Goal: Ask a question

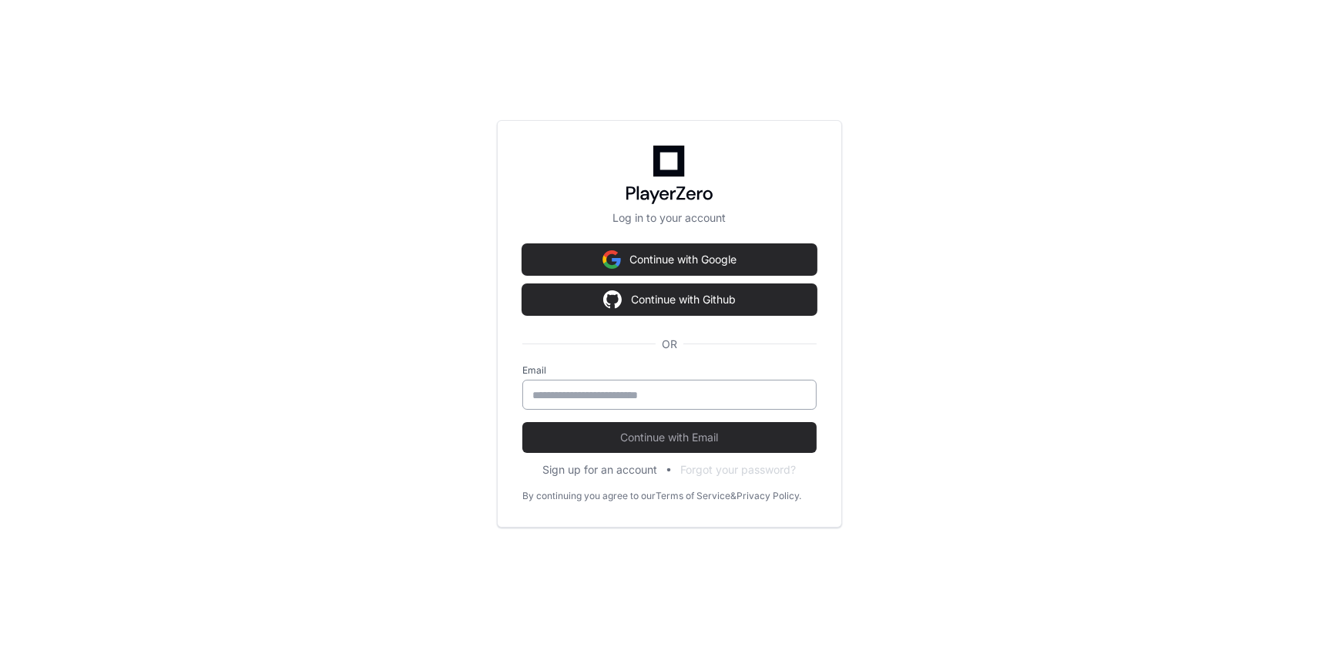
click at [639, 400] on input "email" at bounding box center [669, 395] width 274 height 15
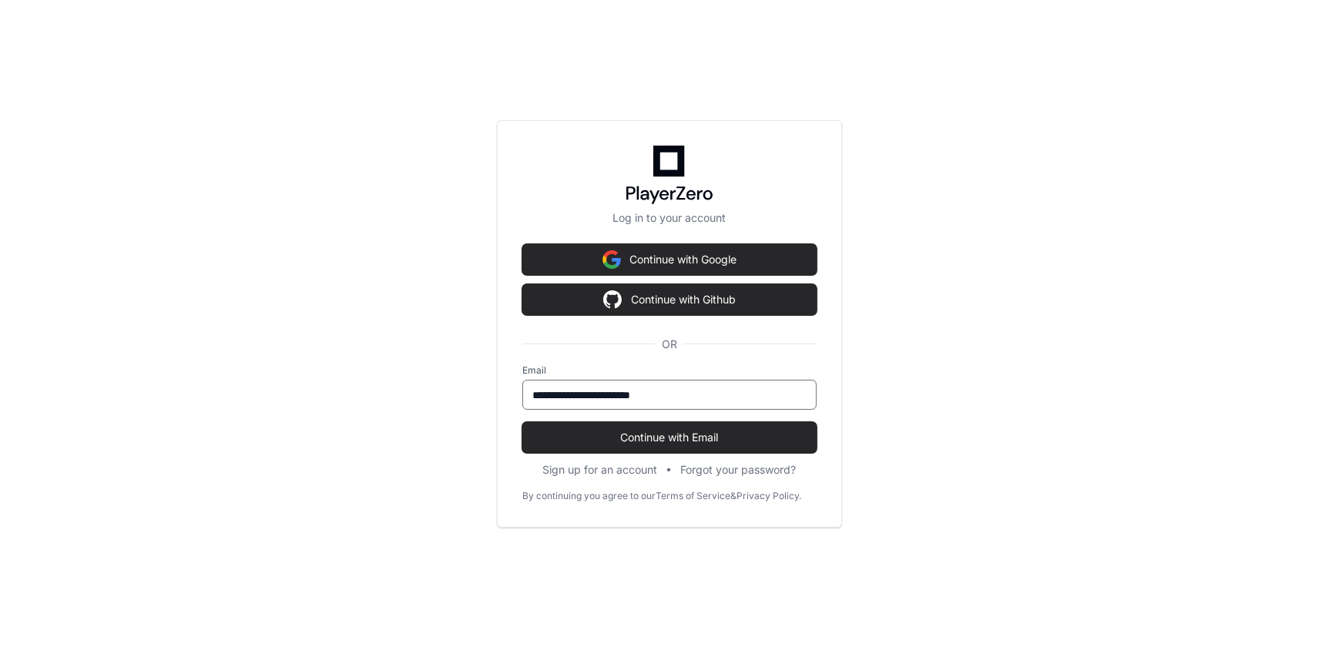
type input "**********"
click at [522, 422] on button "Continue with Email" at bounding box center [669, 437] width 294 height 31
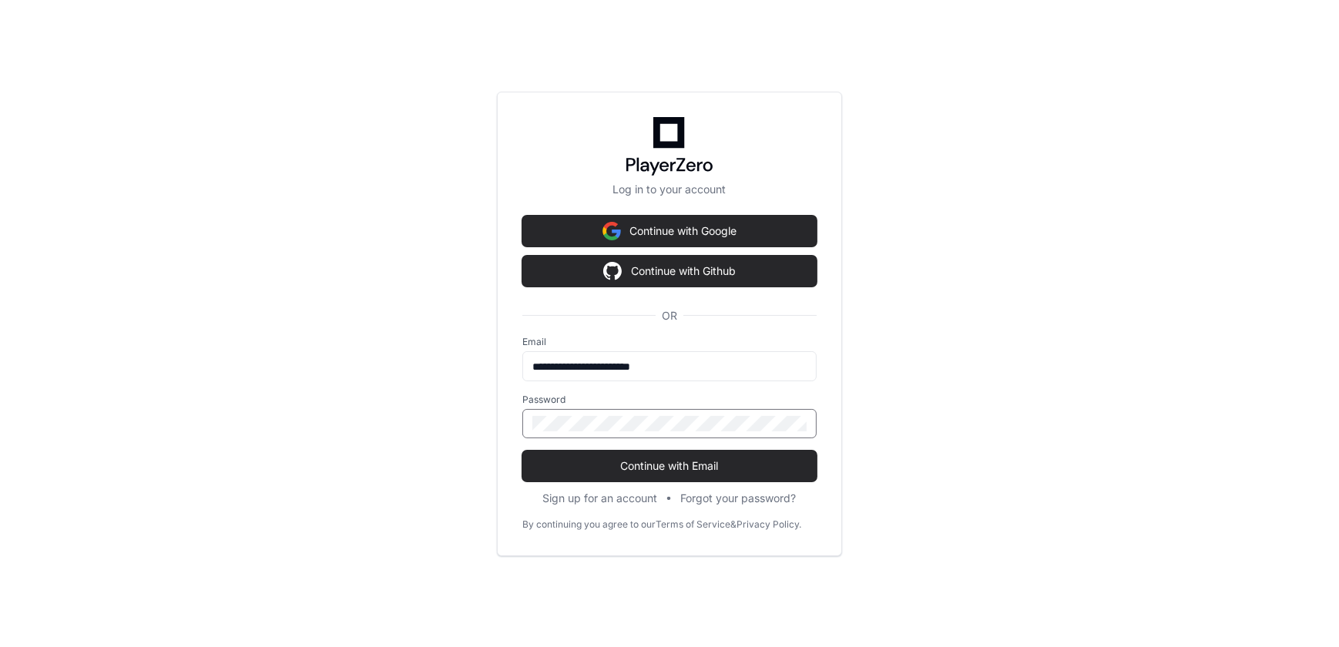
click at [522, 451] on button "Continue with Email" at bounding box center [669, 466] width 294 height 31
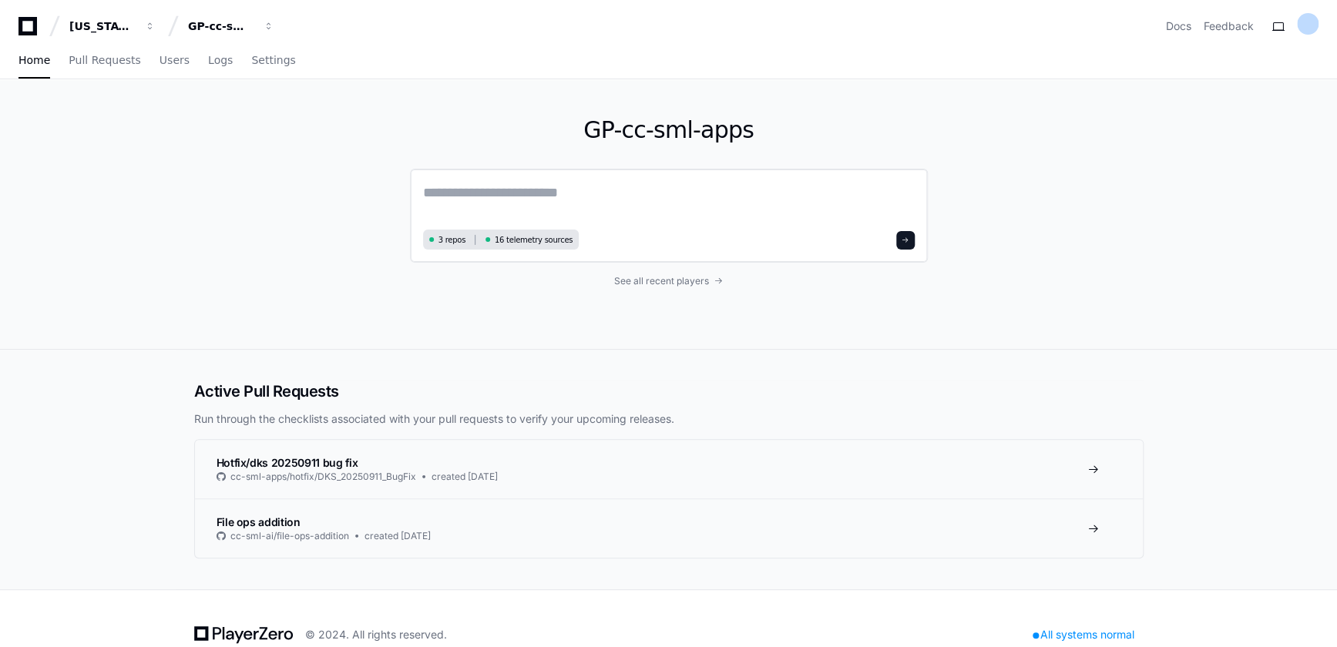
click at [532, 204] on textarea at bounding box center [669, 203] width 492 height 43
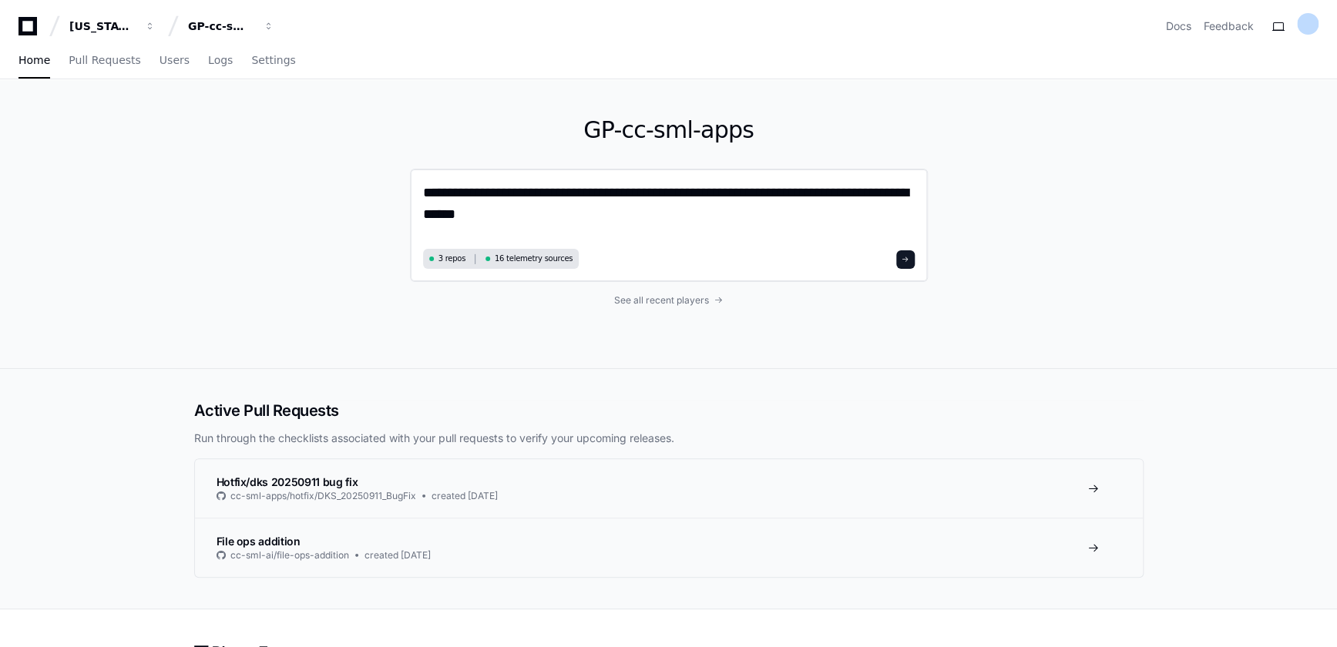
type textarea "**********"
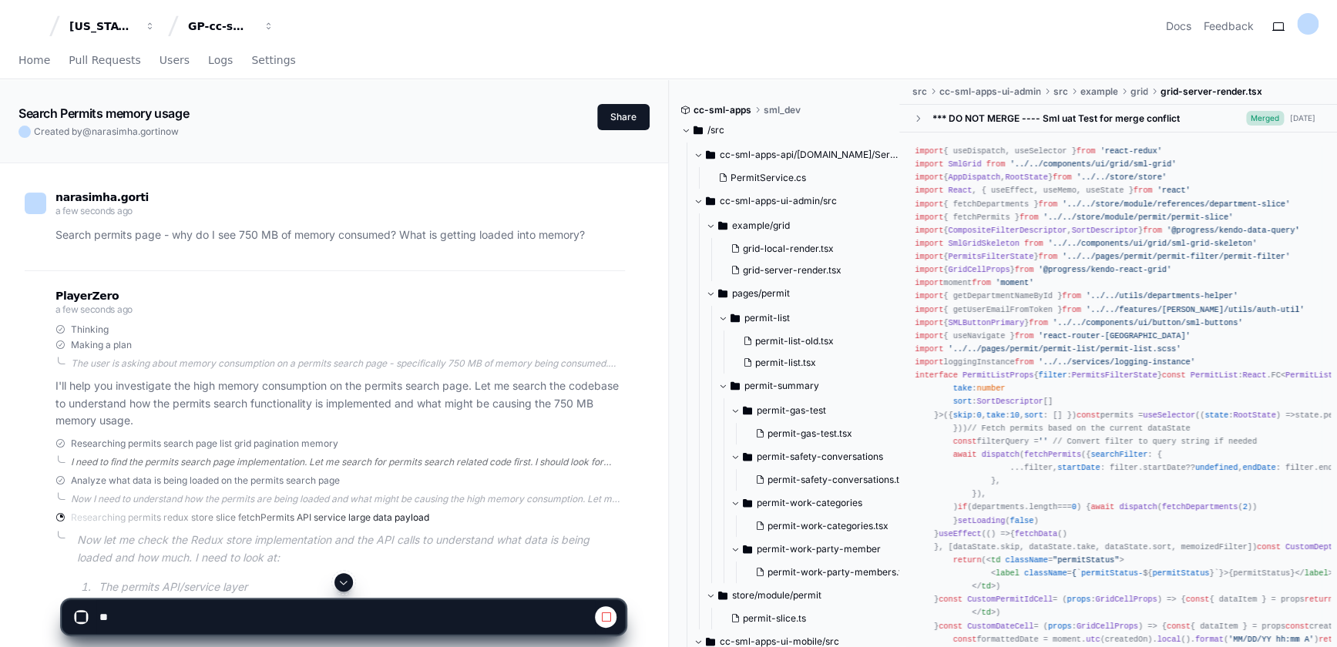
scroll to position [139, 0]
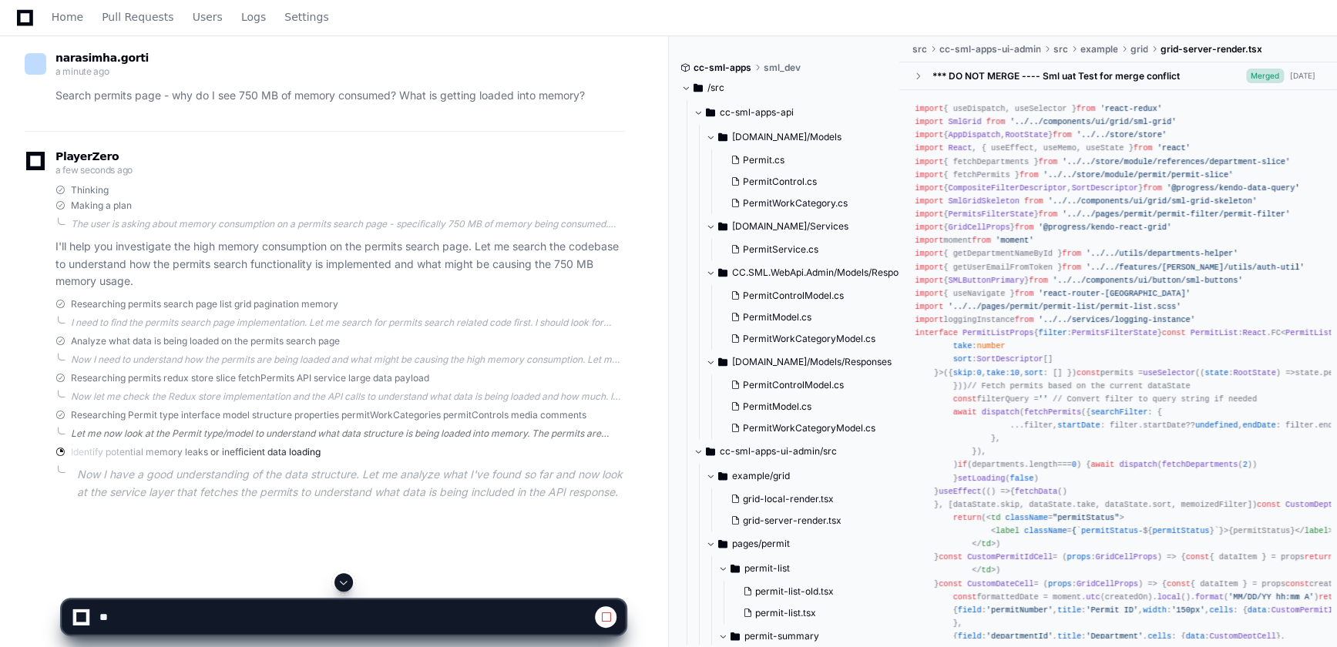
click at [156, 432] on div "Let me now look at the Permit type/model to understand what data structure is b…" at bounding box center [348, 434] width 554 height 12
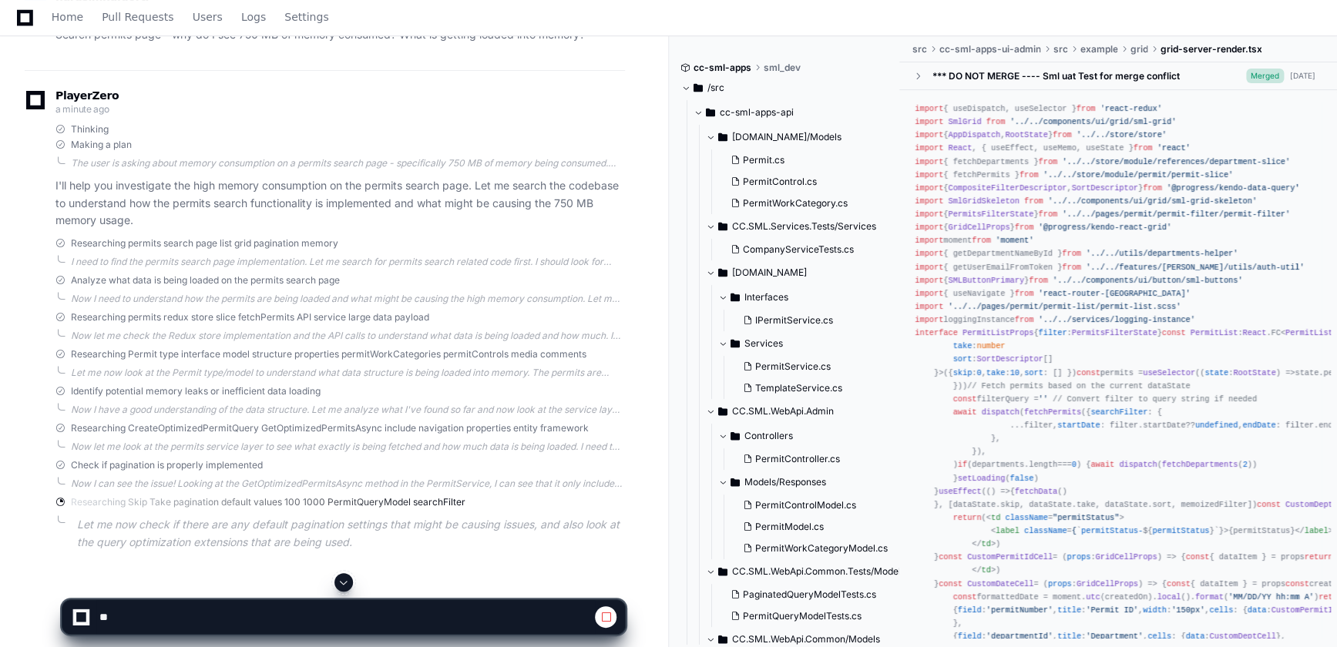
scroll to position [250, 0]
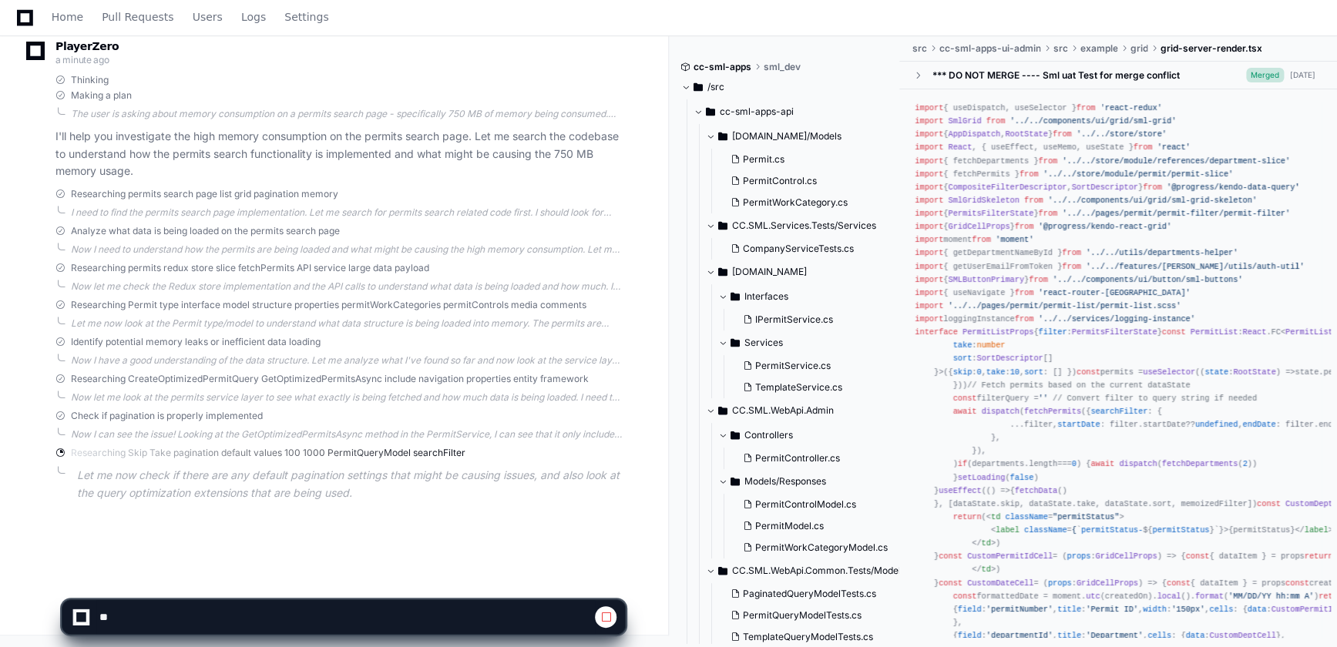
click at [135, 314] on div "Researching Permit type interface model structure properties permitWorkCategori…" at bounding box center [339, 314] width 569 height 31
click at [129, 325] on div "Let me now look at the Permit type/model to understand what data structure is b…" at bounding box center [348, 323] width 554 height 12
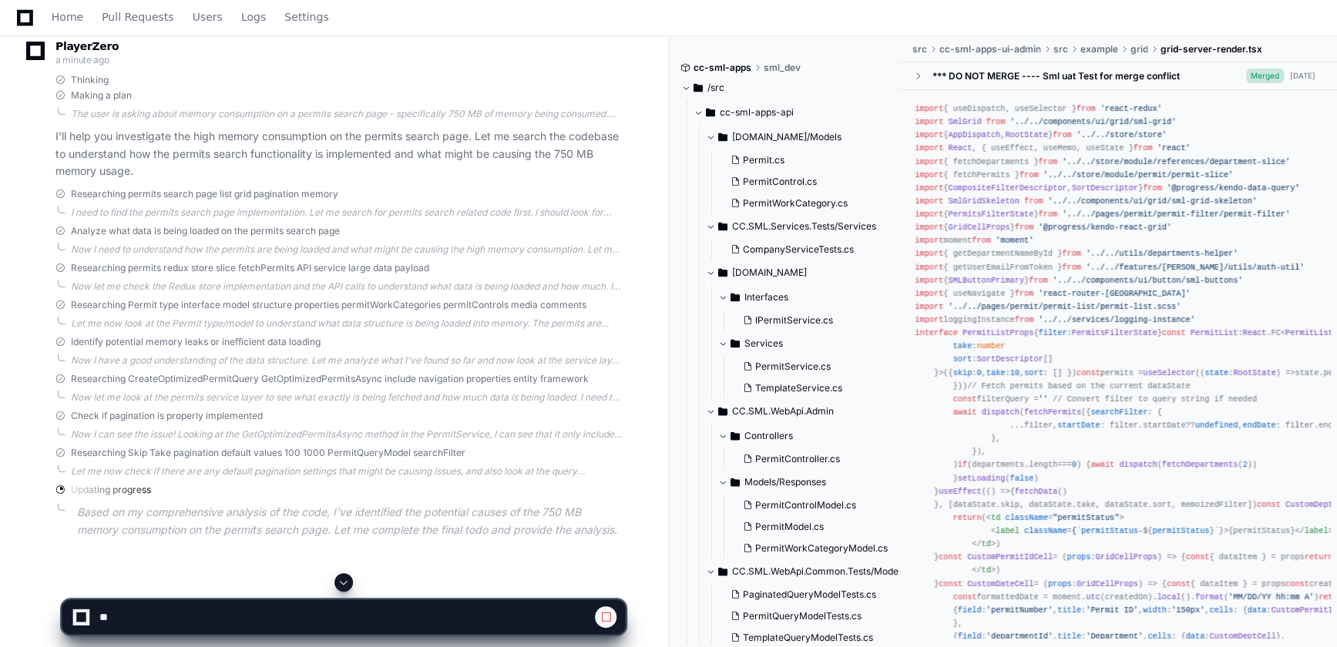
click at [157, 292] on div "PlayerZero a minute ago Thinking Making a plan The user is asking about memory …" at bounding box center [325, 293] width 600 height 545
click at [157, 286] on div "Now let me check the Redux store implementation and the API calls to understand…" at bounding box center [348, 286] width 554 height 12
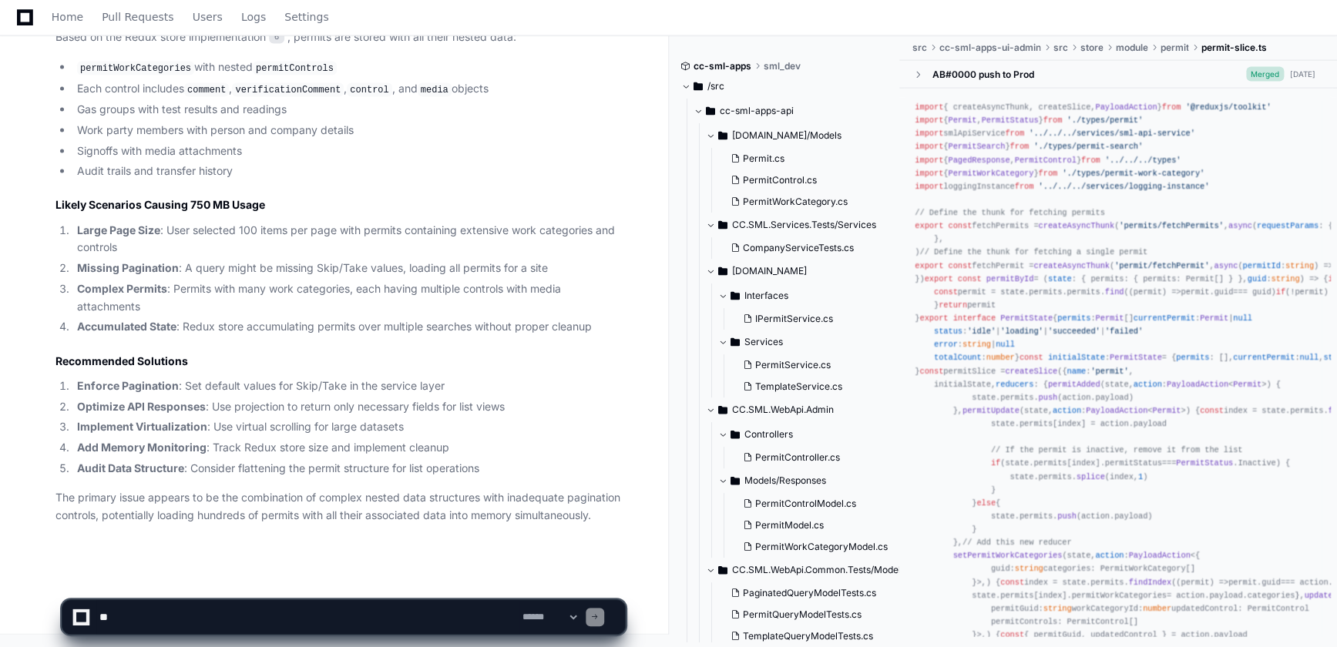
scroll to position [1663, 0]
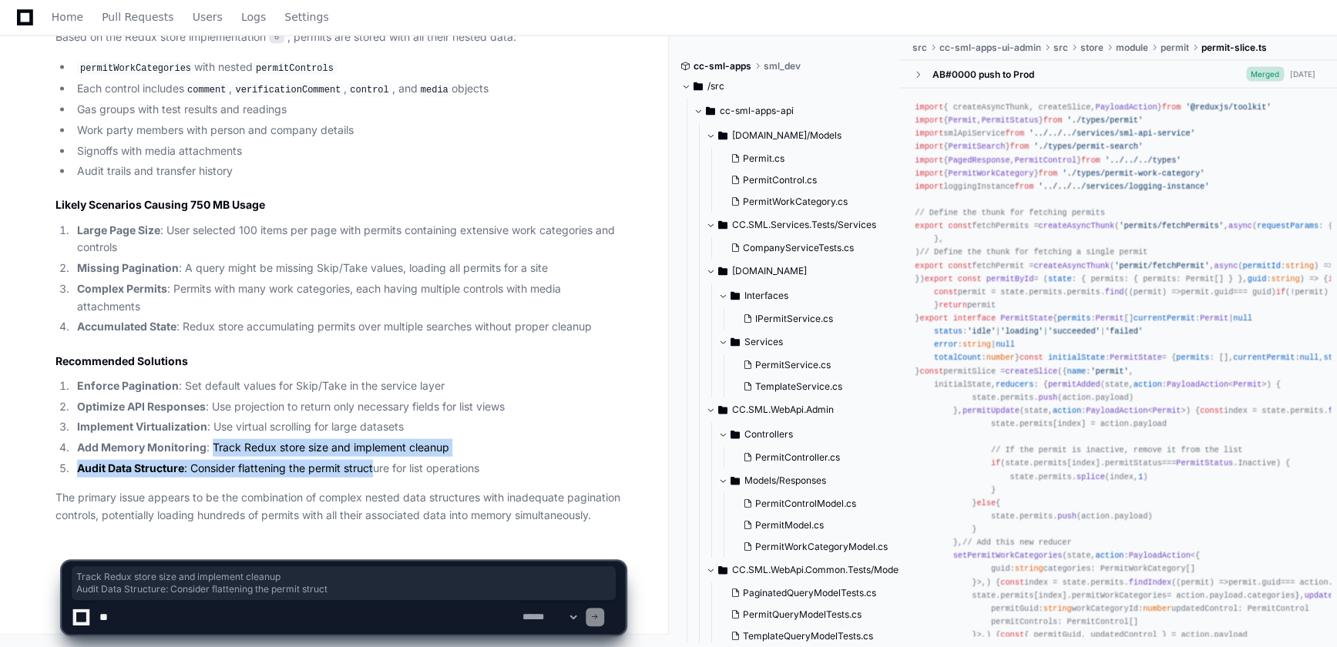
drag, startPoint x: 212, startPoint y: 448, endPoint x: 374, endPoint y: 462, distance: 162.4
click at [374, 462] on ol "Enforce Pagination : Set default values for Skip/Take in the service layer Opti…" at bounding box center [339, 428] width 569 height 100
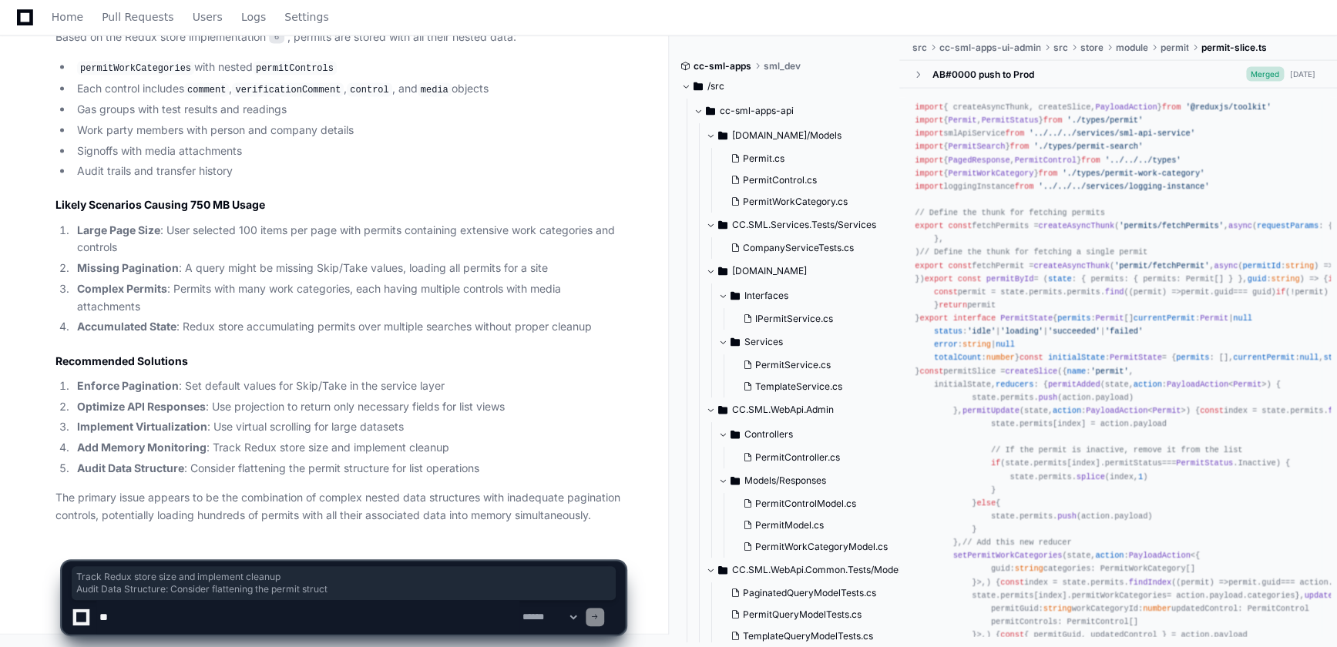
drag, startPoint x: 374, startPoint y: 462, endPoint x: 320, endPoint y: 478, distance: 56.3
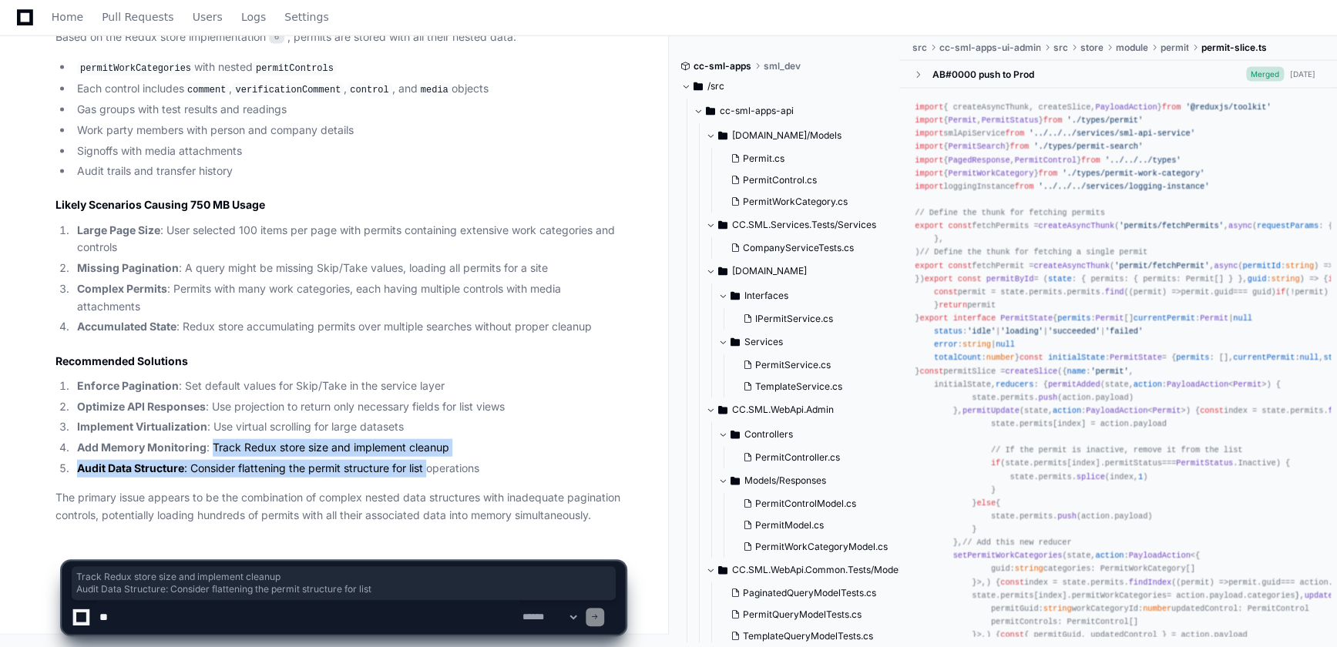
drag, startPoint x: 210, startPoint y: 448, endPoint x: 430, endPoint y: 461, distance: 219.9
click at [430, 461] on ol "Enforce Pagination : Set default values for Skip/Take in the service layer Opti…" at bounding box center [339, 428] width 569 height 100
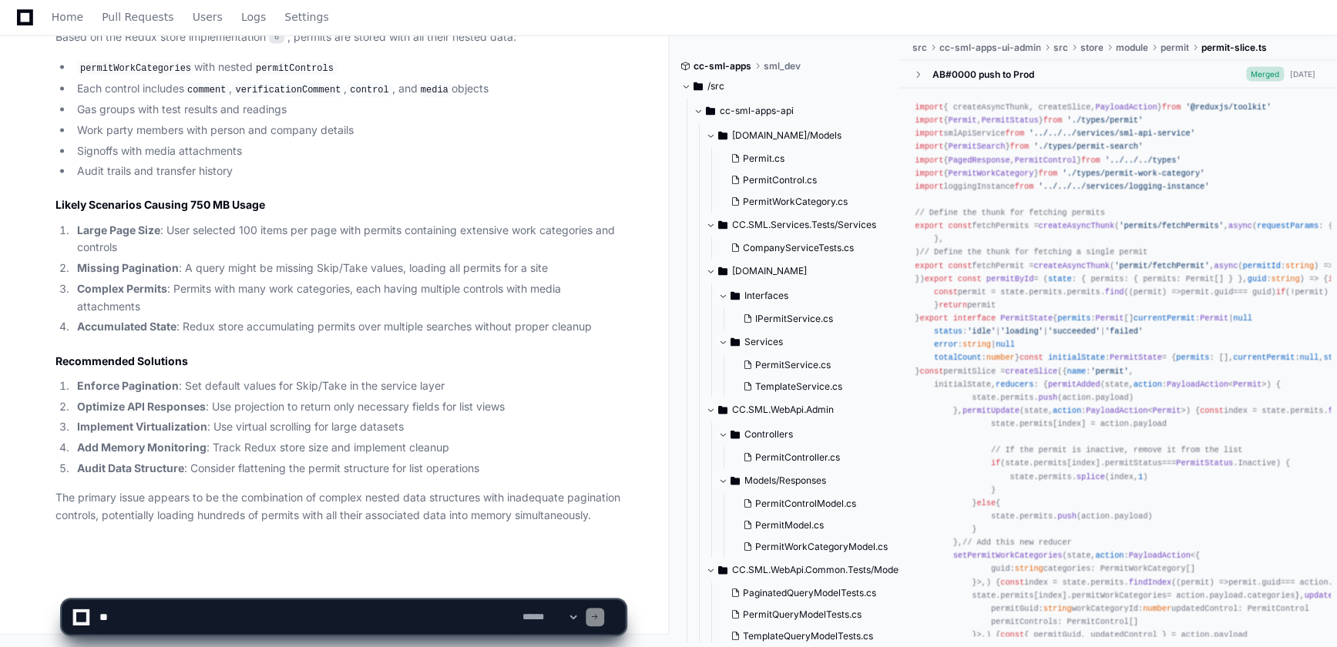
drag, startPoint x: 430, startPoint y: 461, endPoint x: 375, endPoint y: 478, distance: 57.5
click at [285, 606] on textarea at bounding box center [307, 617] width 423 height 34
type textarea "*"
